Goal: Navigation & Orientation: Find specific page/section

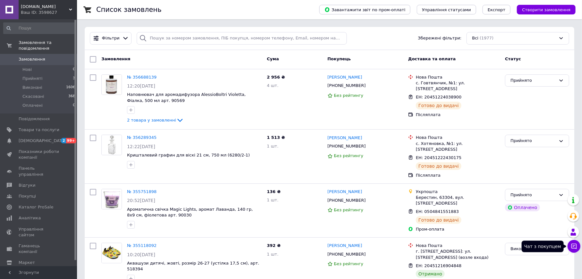
click at [569, 247] on button "Чат з покупцем" at bounding box center [574, 246] width 13 height 13
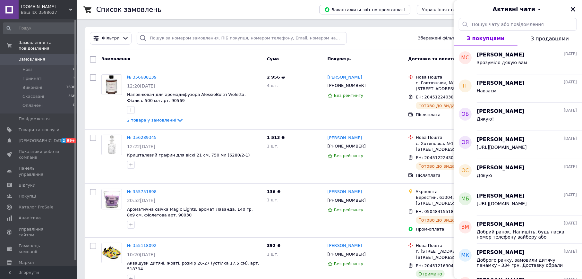
click at [571, 4] on div "Активні чати" at bounding box center [518, 9] width 128 height 18
click at [574, 10] on icon "Закрити" at bounding box center [573, 9] width 4 height 4
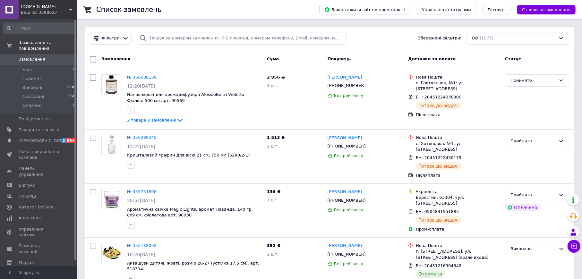
click at [47, 8] on span "[DOMAIN_NAME]" at bounding box center [45, 7] width 48 height 6
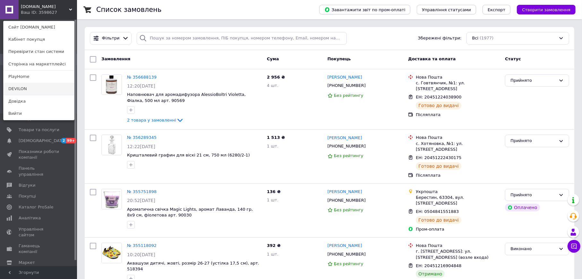
click at [12, 83] on link "DEVILON" at bounding box center [39, 89] width 71 height 12
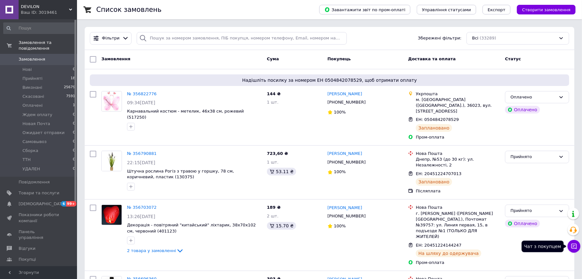
click at [576, 246] on icon at bounding box center [574, 246] width 6 height 6
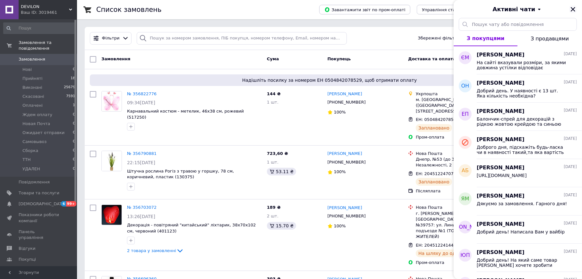
click at [575, 9] on icon "Закрити" at bounding box center [574, 9] width 6 height 6
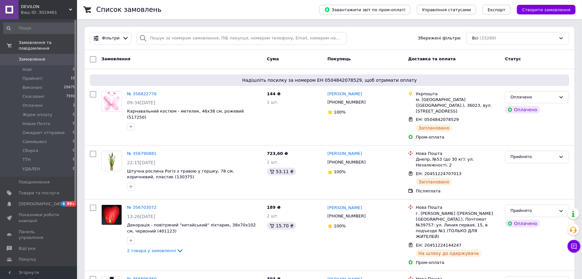
click at [33, 6] on span "DEVILON" at bounding box center [45, 7] width 48 height 6
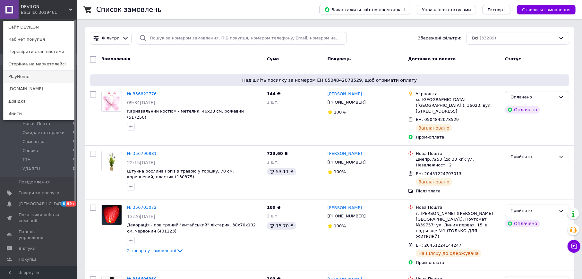
click at [15, 75] on link "PlayHome" at bounding box center [39, 77] width 71 height 12
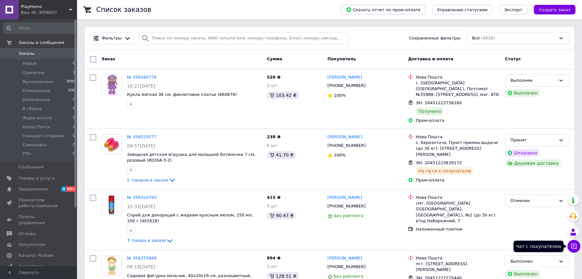
click at [574, 250] on icon at bounding box center [574, 246] width 6 height 6
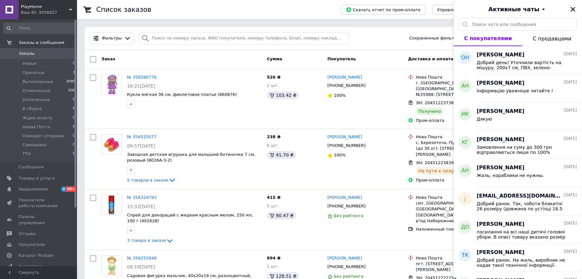
click at [572, 11] on icon "Закрыть" at bounding box center [574, 9] width 6 height 6
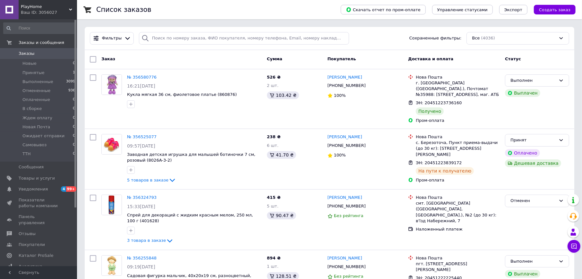
click at [45, 13] on div "Ваш ID: 3056027" at bounding box center [49, 13] width 56 height 6
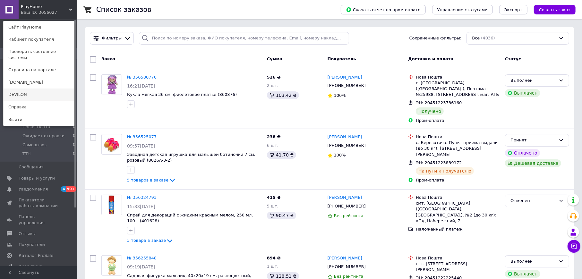
click at [12, 89] on link "DEVILON" at bounding box center [39, 95] width 71 height 12
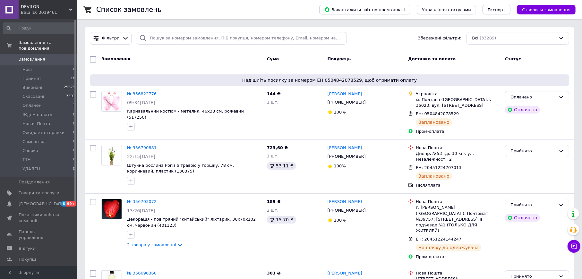
click at [32, 14] on div "Ваш ID: 3019461" at bounding box center [49, 13] width 56 height 6
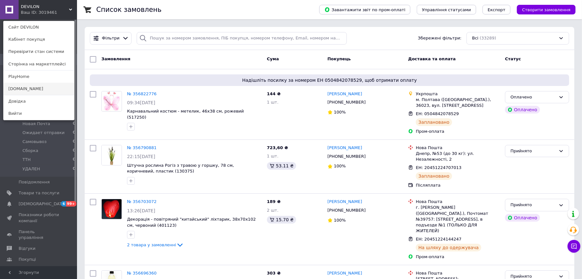
click at [20, 89] on link "[DOMAIN_NAME]" at bounding box center [39, 89] width 71 height 12
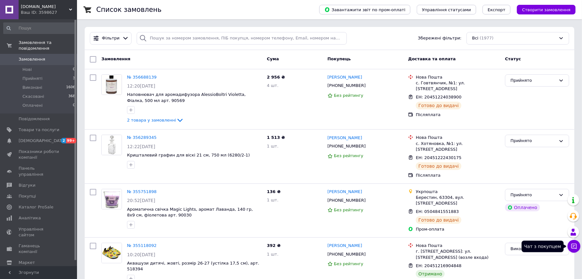
click at [578, 248] on button "Чат з покупцем" at bounding box center [574, 246] width 13 height 13
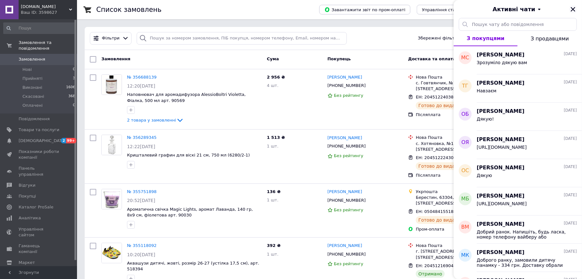
click at [574, 9] on icon "Закрити" at bounding box center [574, 9] width 6 height 6
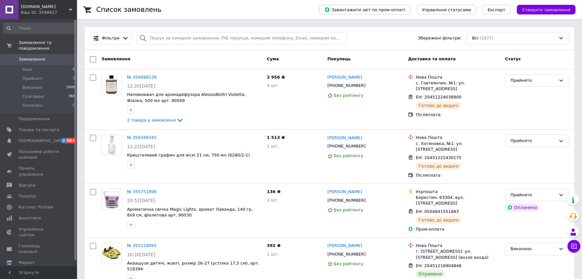
click at [51, 1] on div "[DOMAIN_NAME] Ваш ID: 3598627" at bounding box center [48, 9] width 58 height 19
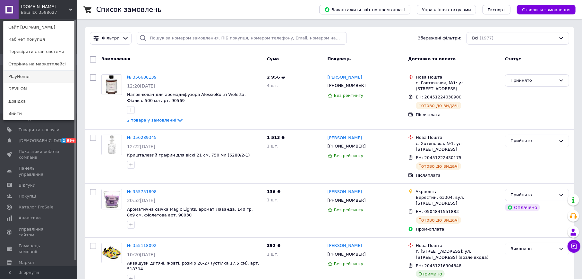
click at [21, 77] on link "PlayHome" at bounding box center [39, 77] width 71 height 12
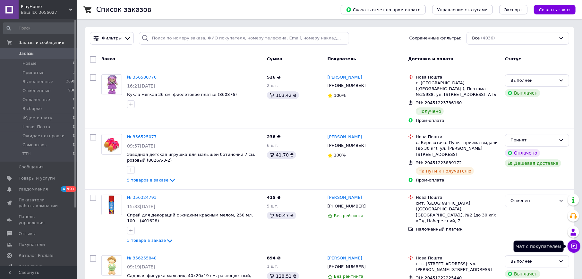
click at [578, 248] on icon at bounding box center [574, 246] width 6 height 6
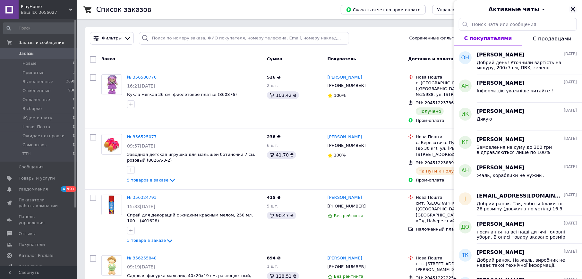
click at [573, 11] on icon "Закрыть" at bounding box center [574, 9] width 6 height 6
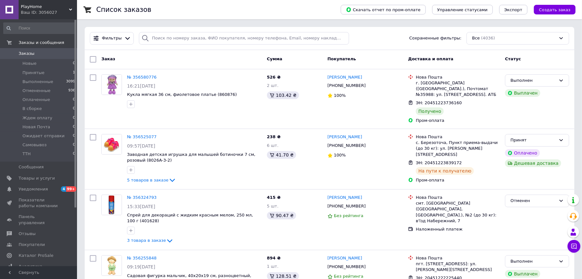
click at [45, 6] on span "PlayHome" at bounding box center [45, 7] width 48 height 6
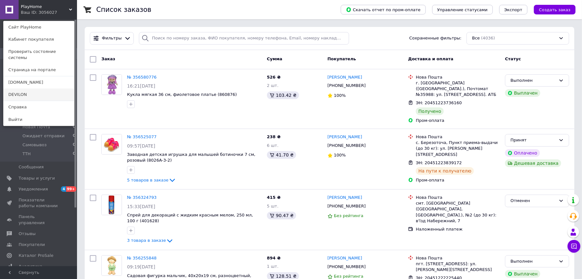
click at [12, 89] on link "DEVILON" at bounding box center [39, 95] width 71 height 12
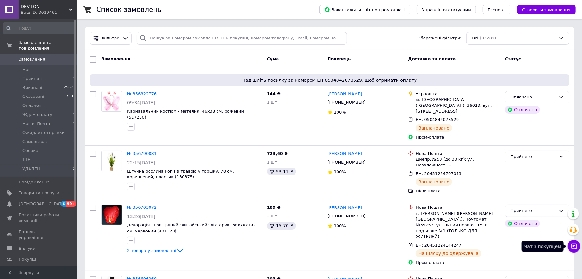
click at [572, 248] on icon at bounding box center [574, 246] width 5 height 5
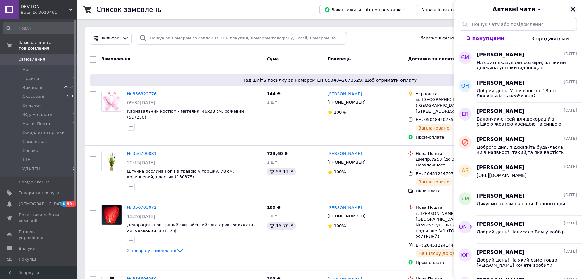
click at [574, 7] on icon "Закрити" at bounding box center [574, 9] width 6 height 6
